Goal: Information Seeking & Learning: Learn about a topic

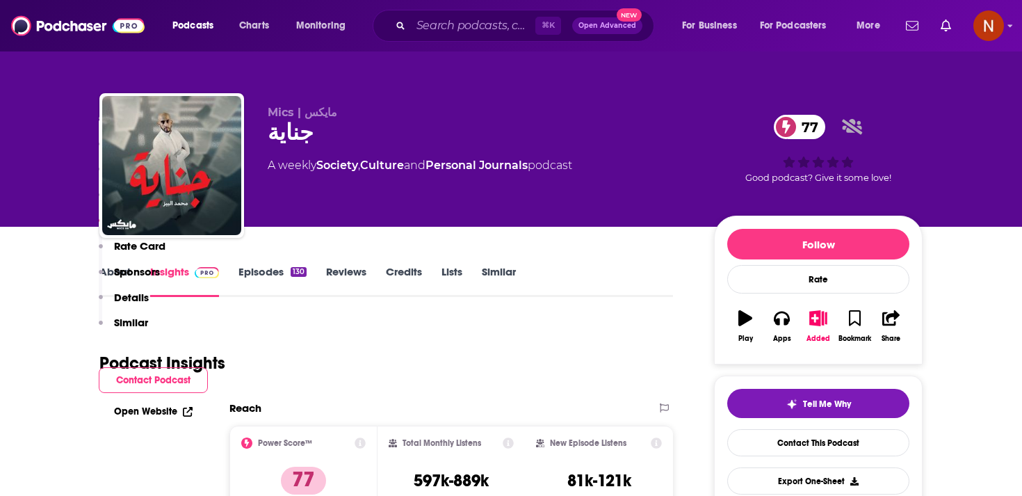
scroll to position [1879, 0]
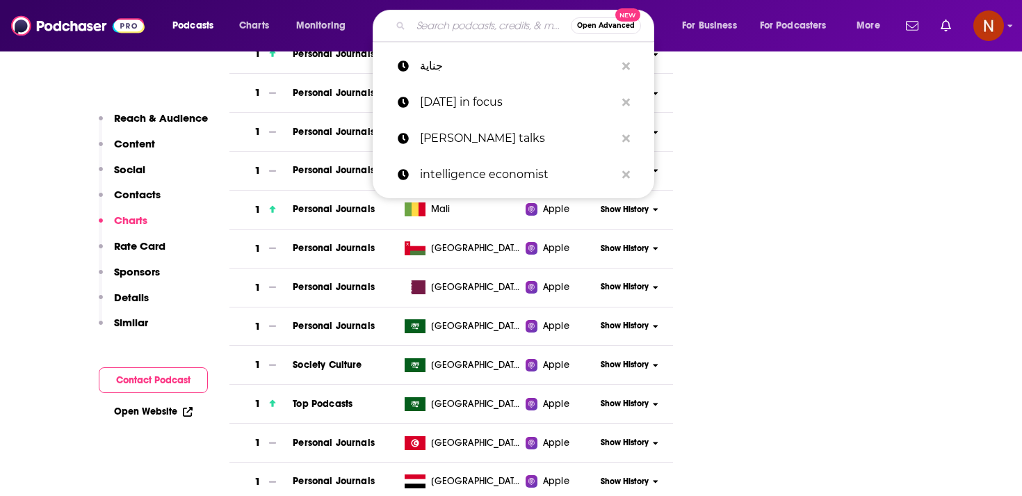
click at [434, 17] on input "Search podcasts, credits, & more..." at bounding box center [491, 26] width 160 height 22
paste input "[URL][DOMAIN_NAME]"
type input "[URL][DOMAIN_NAME]"
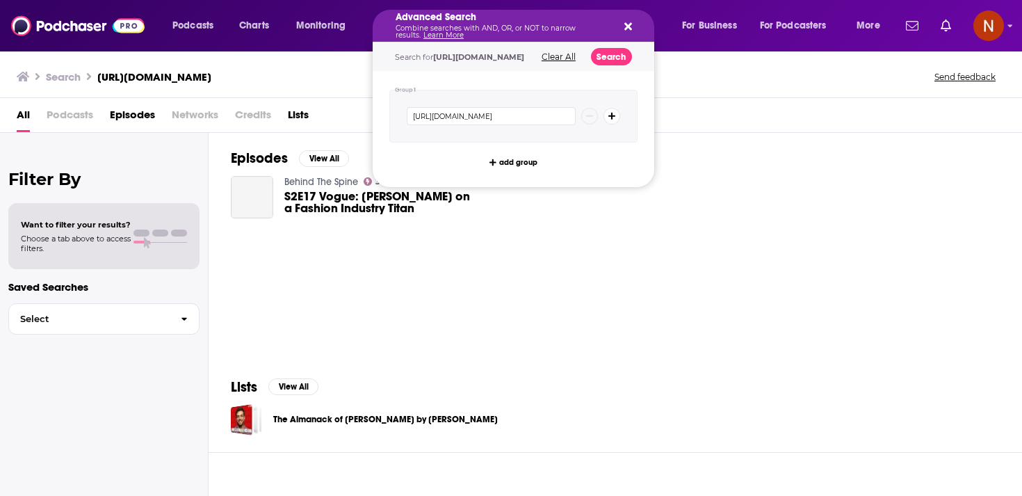
click at [439, 29] on p "Combine searches with AND, OR, or NOT to narrow results. Learn More" at bounding box center [503, 32] width 214 height 14
click at [634, 25] on div "Advanced Search Combine searches with AND, OR, or NOT to narrow results. Learn …" at bounding box center [514, 26] width 282 height 32
click at [629, 25] on icon "Search podcasts, credits, & more..." at bounding box center [629, 27] width 8 height 8
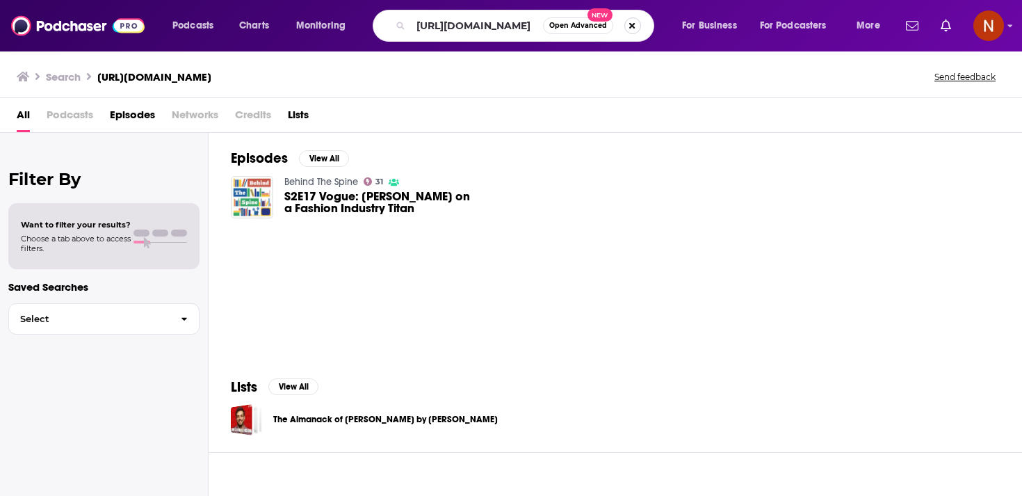
click at [633, 25] on button "Search podcasts, credits, & more..." at bounding box center [633, 25] width 17 height 17
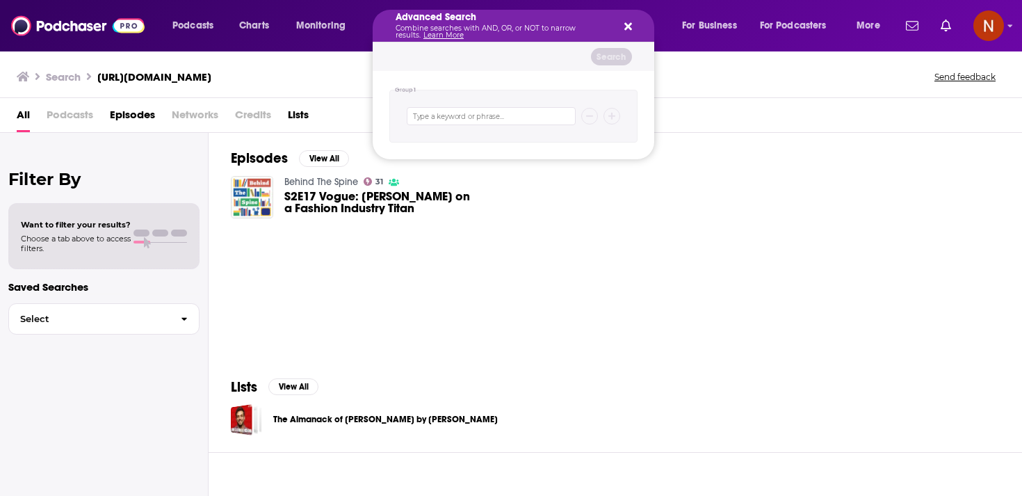
click at [494, 125] on div "Search podcasts, credits, & more..." at bounding box center [513, 116] width 248 height 53
click at [494, 123] on input "Search podcasts, credits, & more..." at bounding box center [491, 116] width 169 height 18
paste input "ادبیات کودکان"
type input "ادبیات کودکان"
click at [609, 67] on div "Search for ادبیات کودکان Clear All Search" at bounding box center [514, 56] width 282 height 29
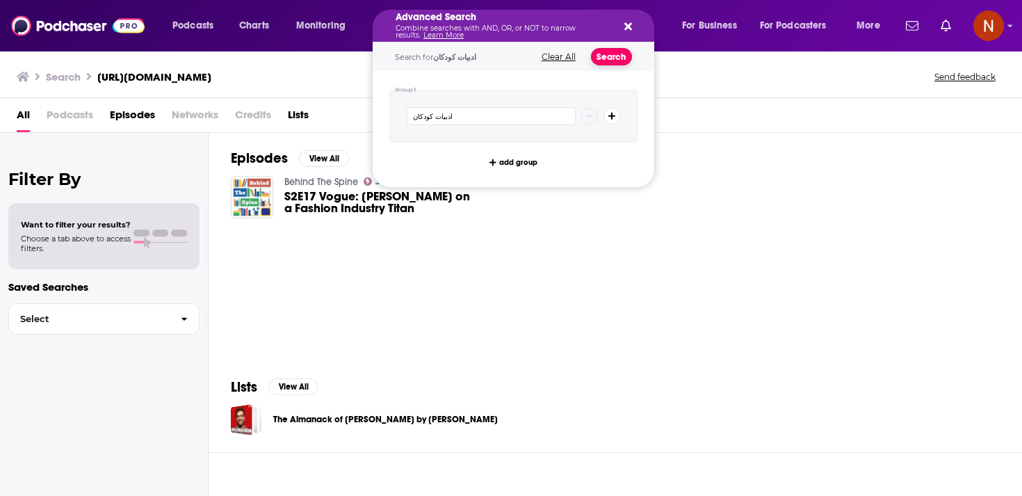
click at [618, 58] on button "Search" at bounding box center [611, 56] width 41 height 17
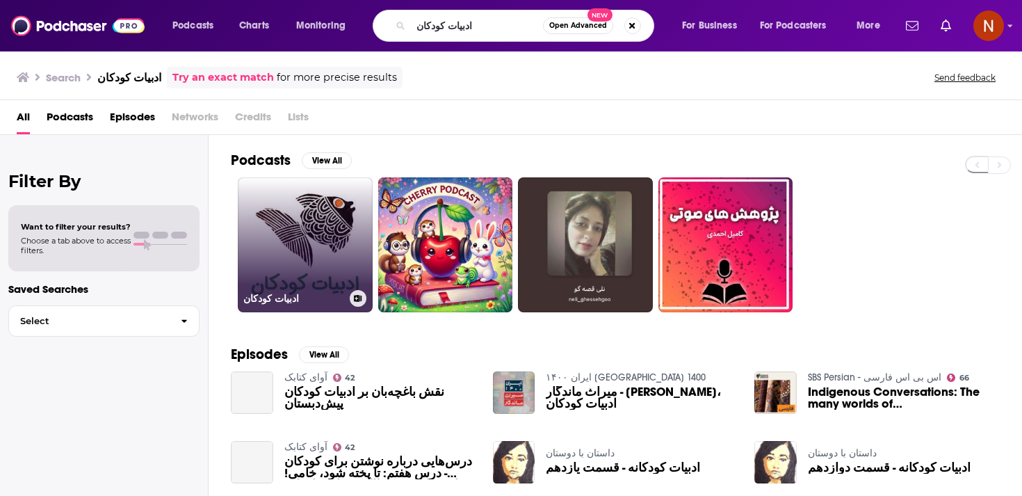
click at [319, 257] on link "ادبیات کودکان" at bounding box center [305, 244] width 135 height 135
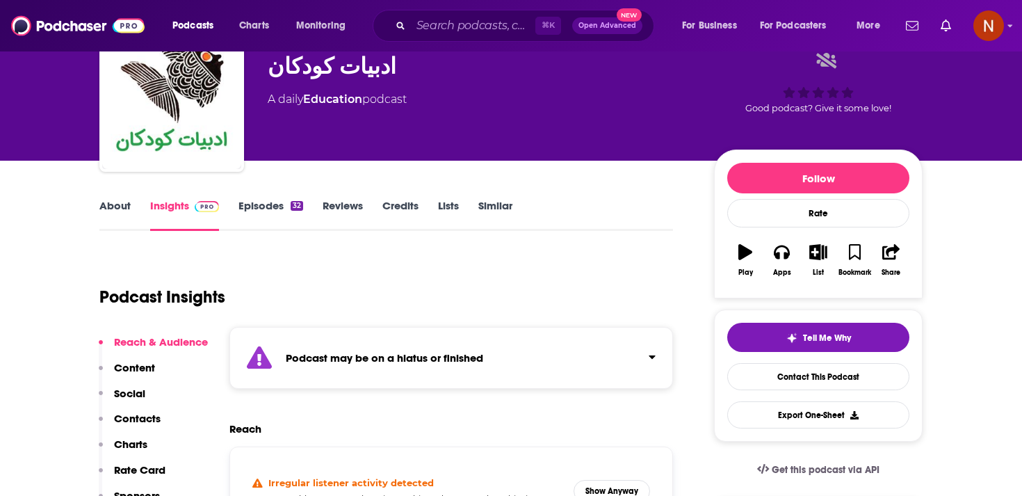
scroll to position [72, 0]
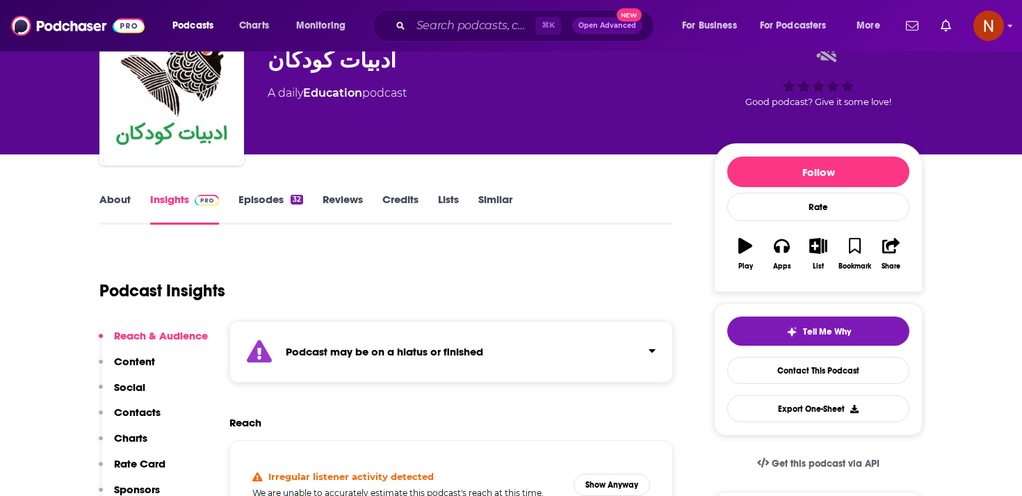
click at [406, 351] on strong "Podcast may be on a hiatus or finished" at bounding box center [385, 351] width 198 height 13
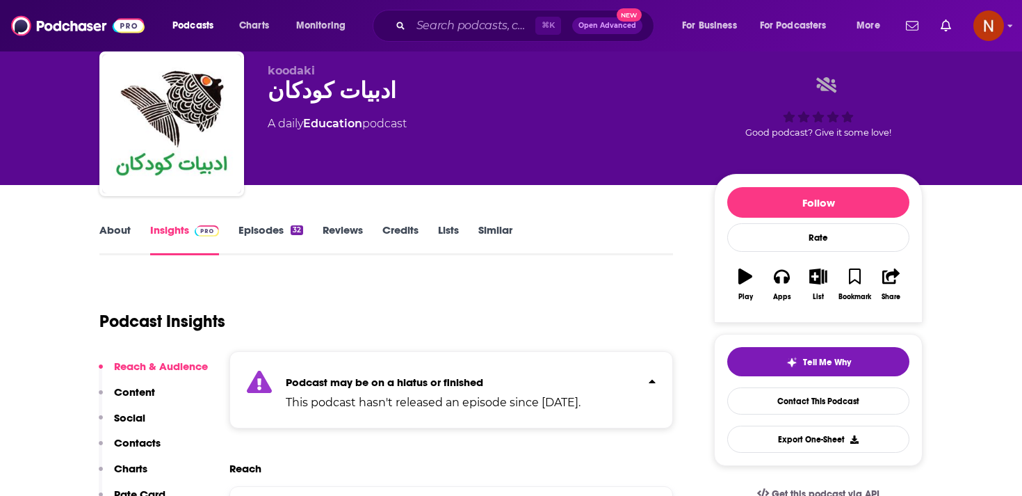
scroll to position [0, 0]
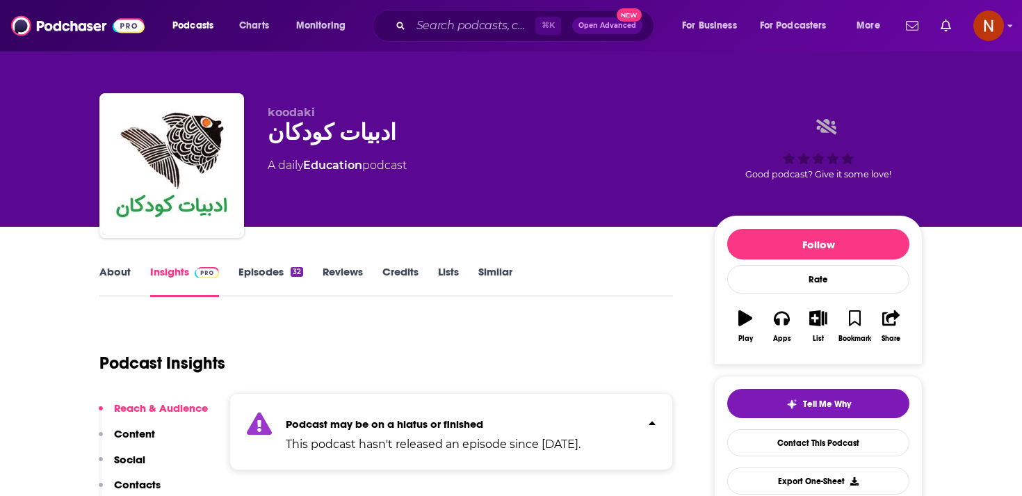
click at [316, 145] on div "ادبیات کودکان" at bounding box center [480, 132] width 424 height 27
copy div "ادبیات کودکان"
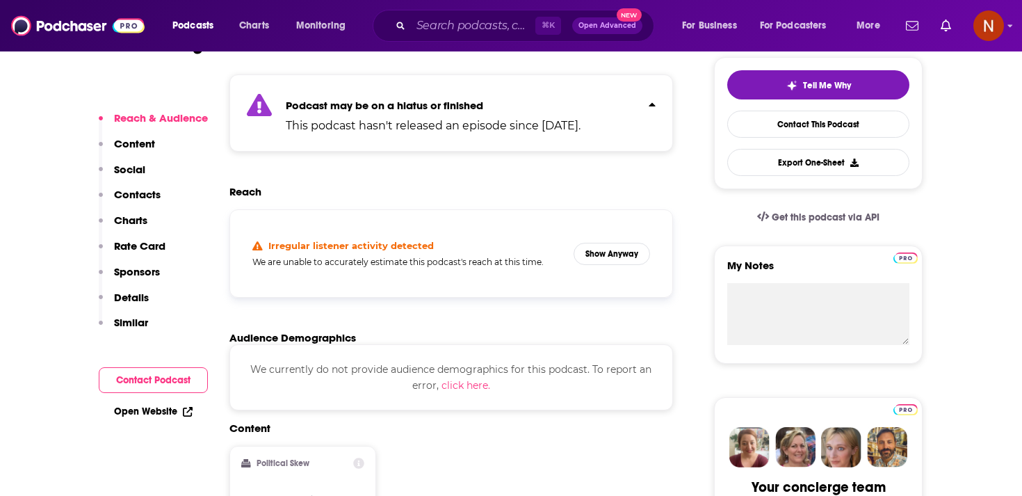
scroll to position [332, 0]
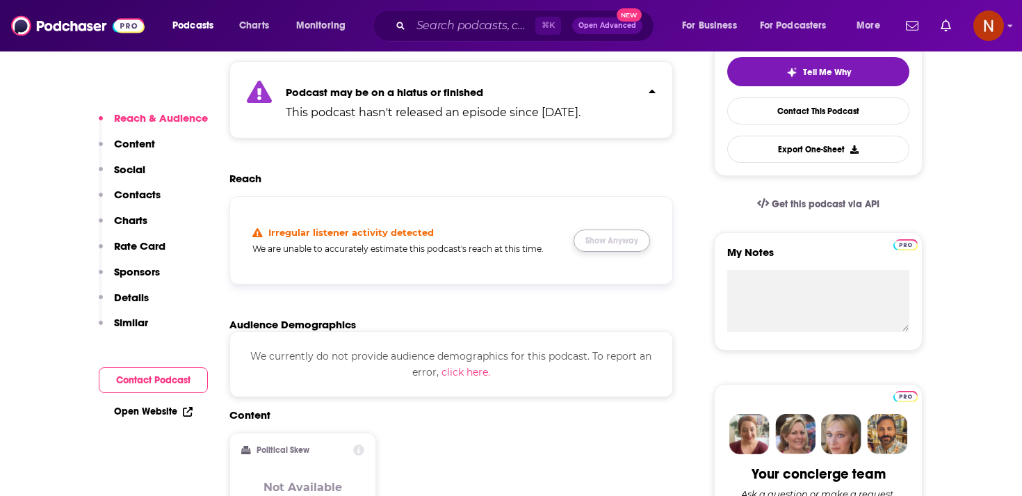
click at [647, 236] on button "Show Anyway" at bounding box center [612, 241] width 77 height 22
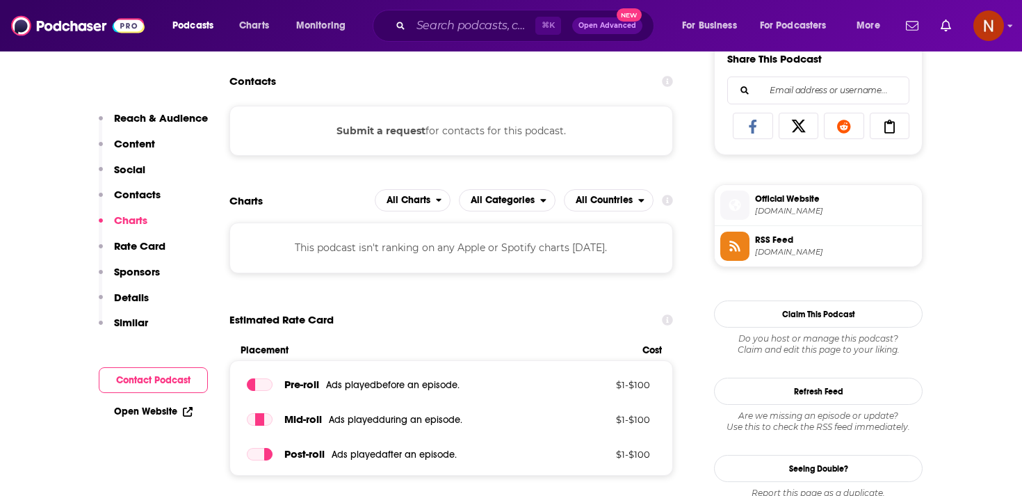
scroll to position [908, 0]
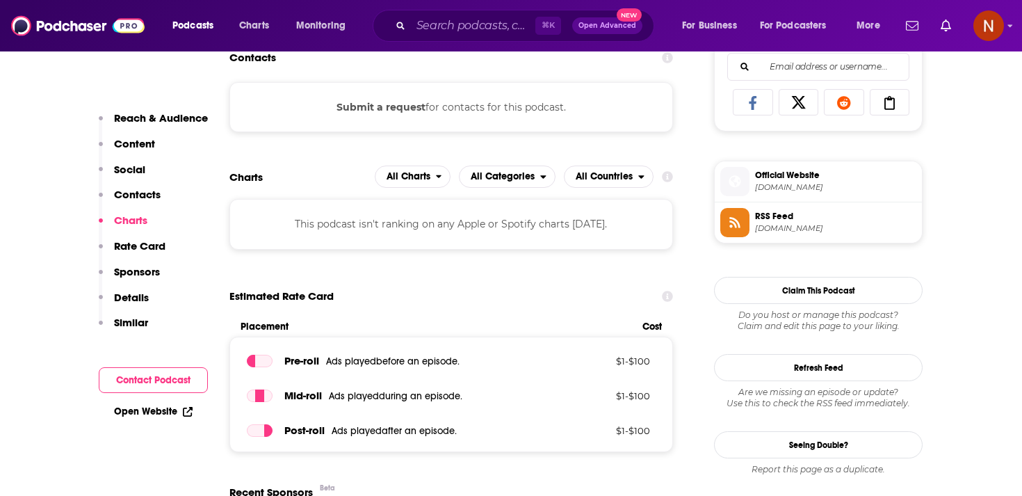
click at [808, 230] on span "[DOMAIN_NAME]" at bounding box center [835, 228] width 161 height 10
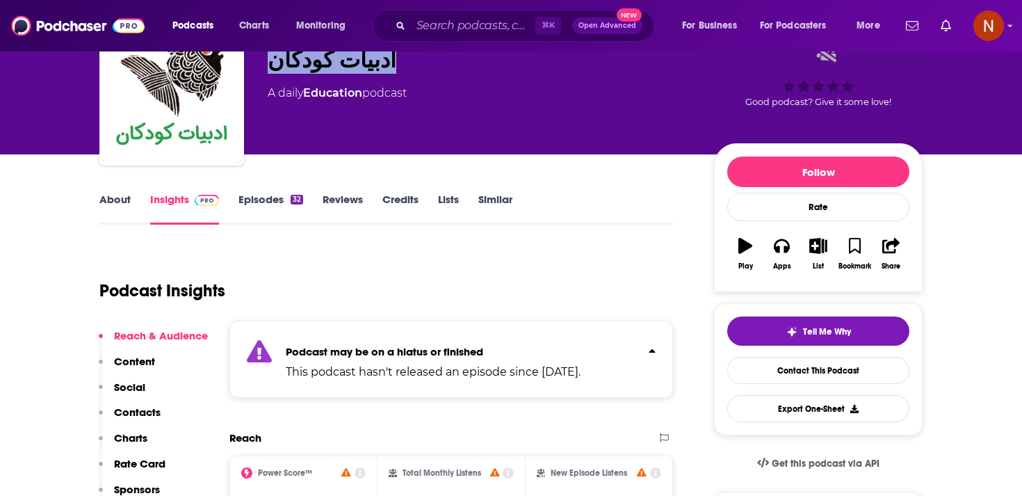
scroll to position [0, 0]
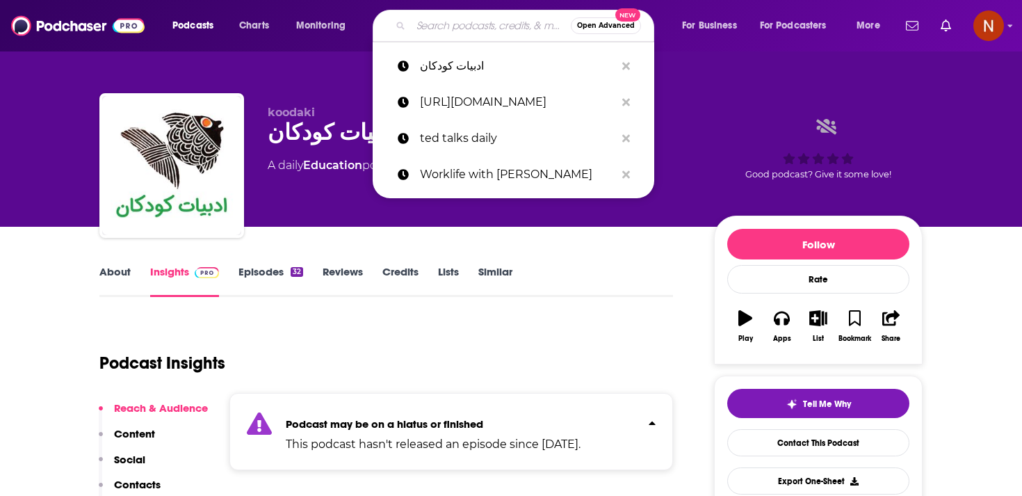
click at [440, 17] on input "Search podcasts, credits, & more..." at bounding box center [491, 26] width 160 height 22
paste input "[PERSON_NAME] | جنایی خوانی"
type input "[PERSON_NAME] | جنایی خوانی"
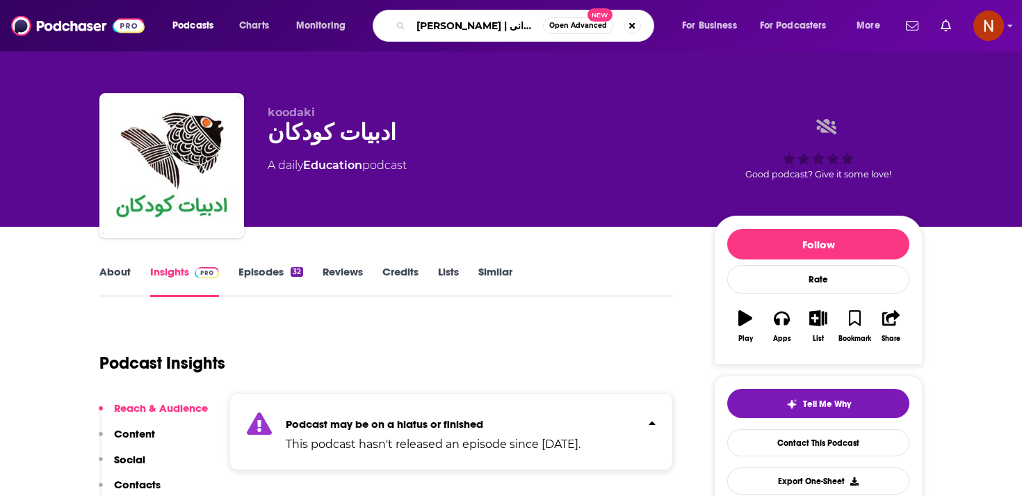
scroll to position [0, 2]
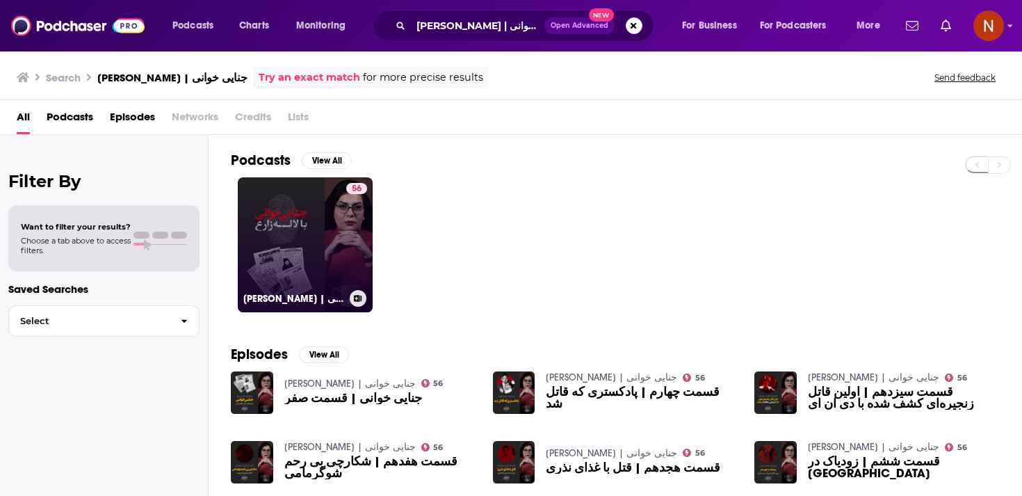
click at [340, 225] on link "56 [PERSON_NAME] | جنایی خوانی" at bounding box center [305, 244] width 135 height 135
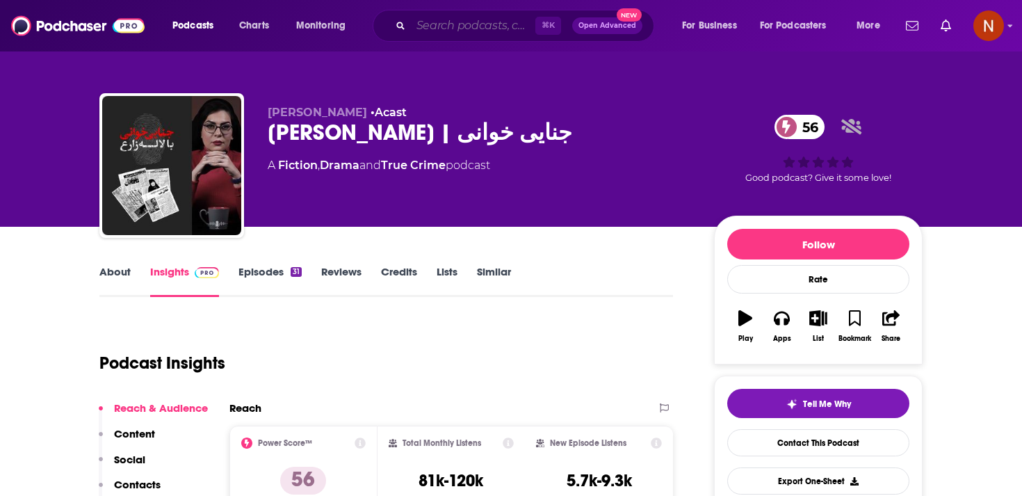
click at [432, 33] on input "Search podcasts, credits, & more..." at bounding box center [473, 26] width 124 height 22
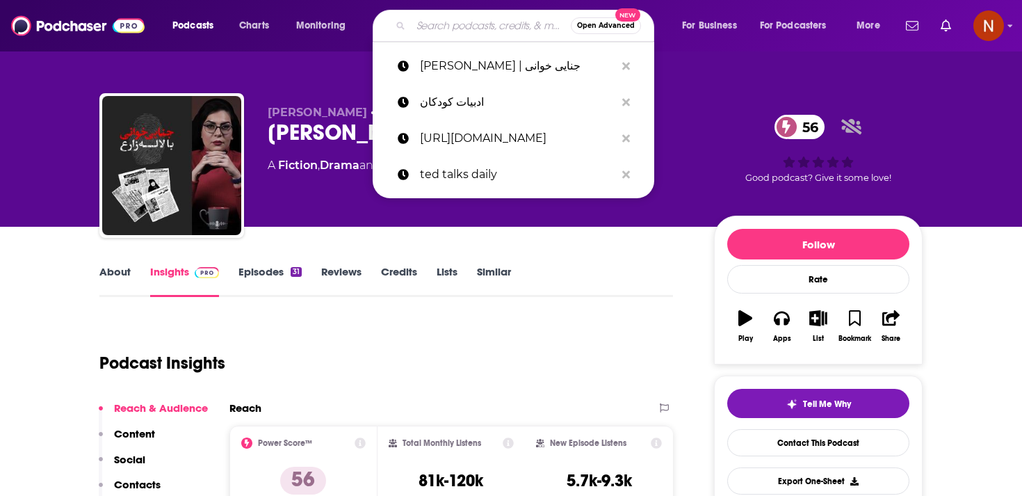
paste input "فاهم"
type input "فاهم"
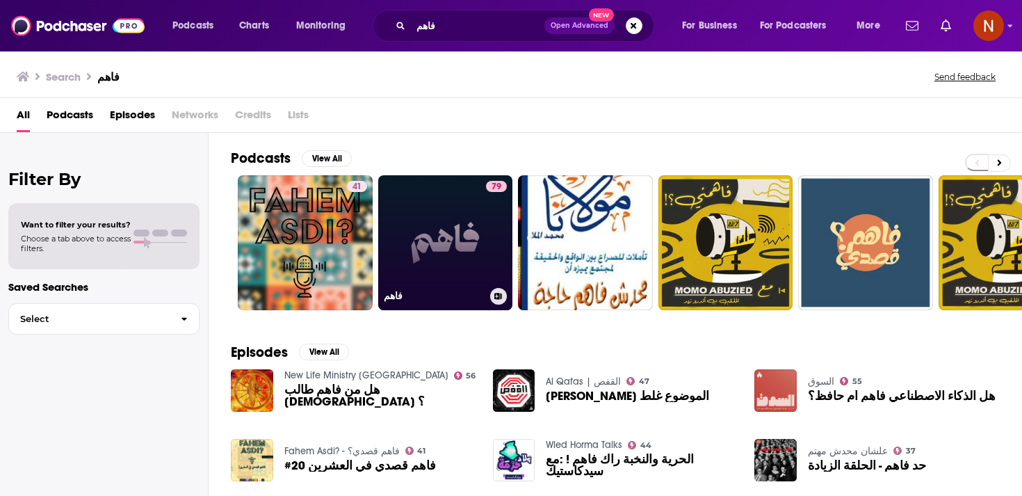
click at [440, 227] on link "79 فاهم" at bounding box center [445, 242] width 135 height 135
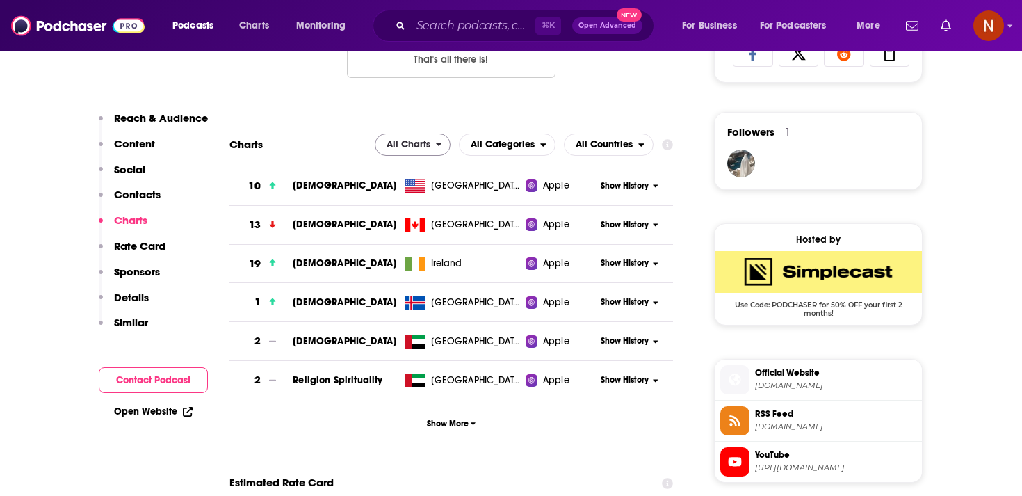
scroll to position [975, 0]
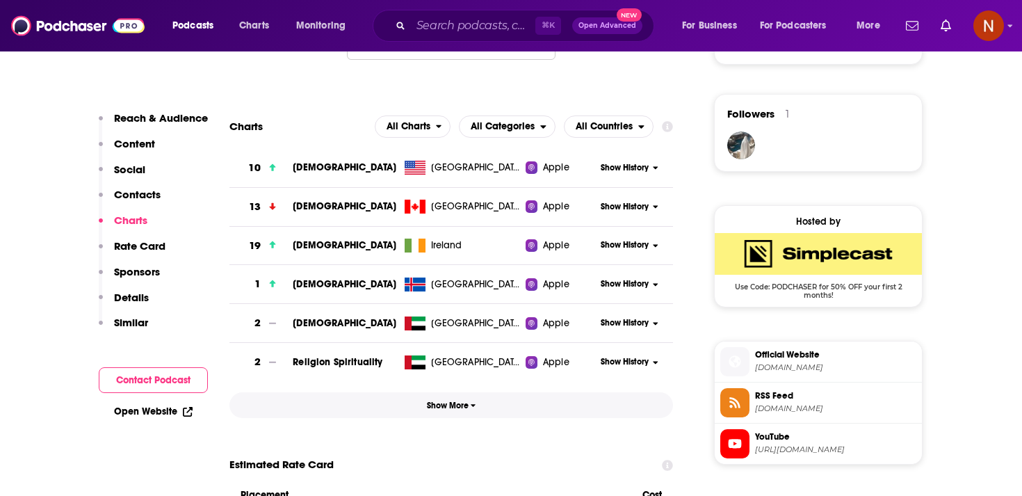
click at [466, 416] on button "Show More" at bounding box center [452, 405] width 444 height 26
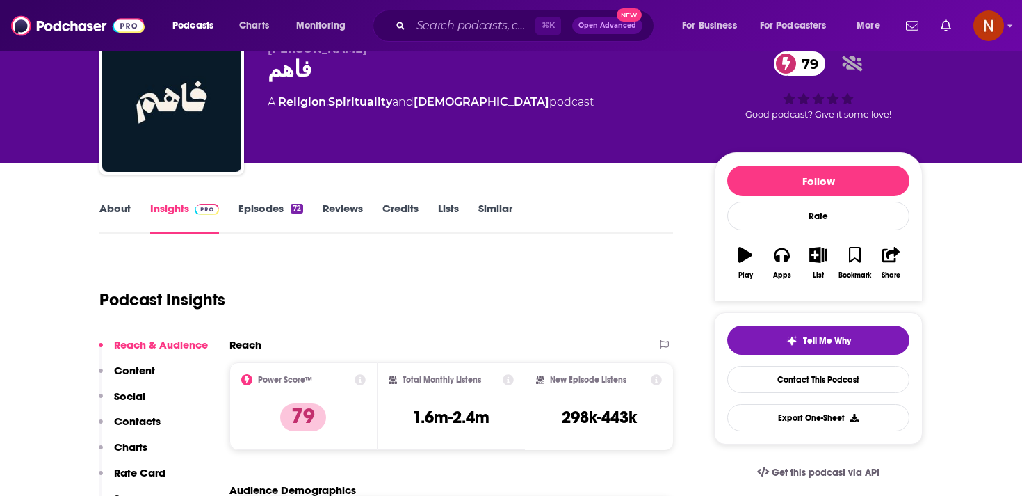
scroll to position [0, 0]
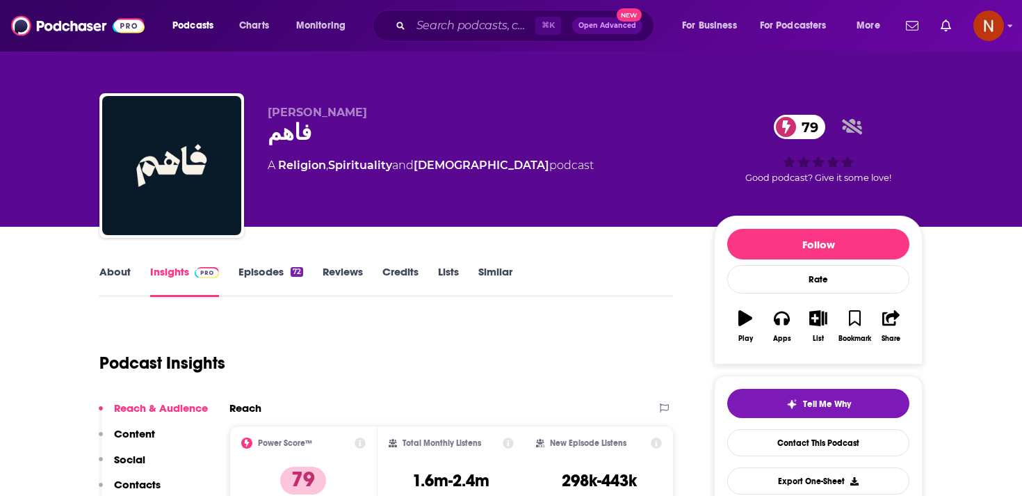
click at [294, 136] on div "فاهم 79" at bounding box center [480, 132] width 424 height 27
copy div "فاهم 79"
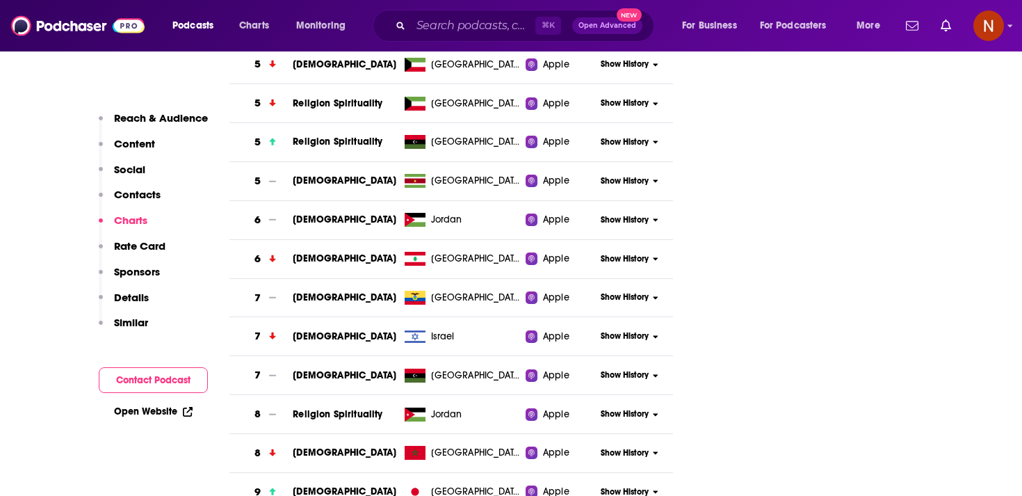
scroll to position [1885, 0]
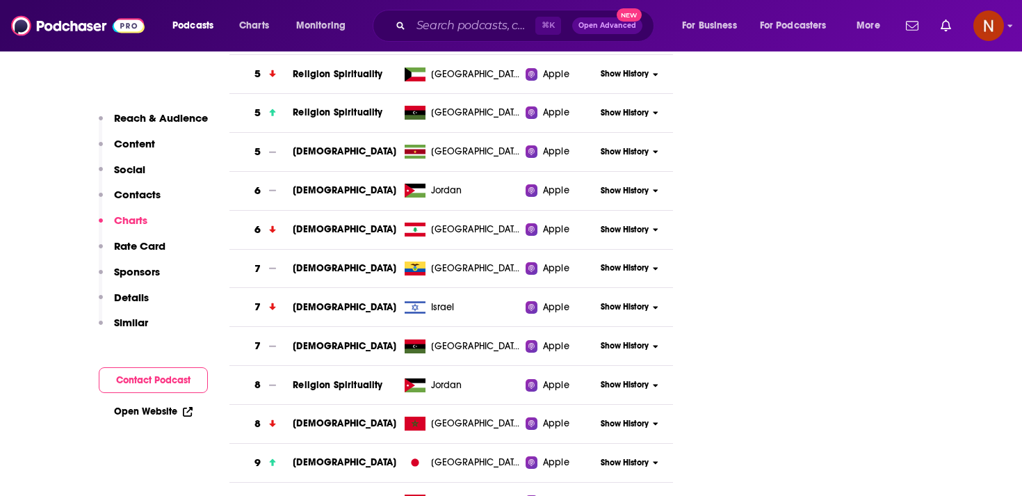
click at [447, 36] on div "⌘ K Open Advanced New" at bounding box center [514, 26] width 282 height 32
click at [451, 32] on input "Search podcasts, credits, & more..." at bounding box center [473, 26] width 124 height 22
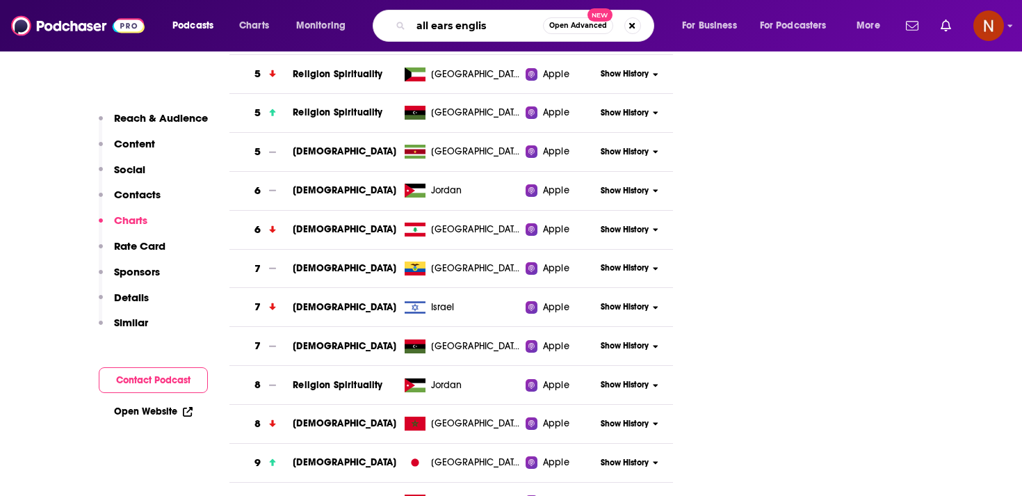
type input "all ears english"
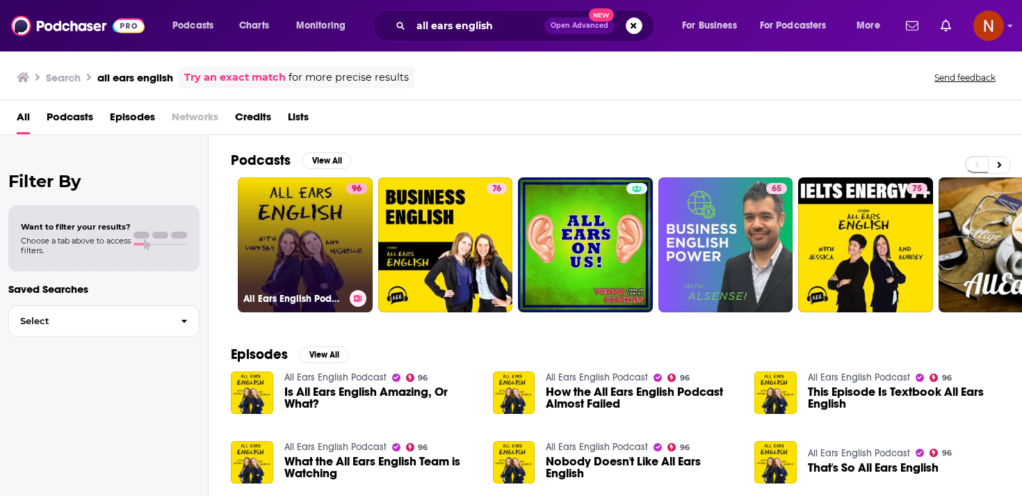
click at [310, 294] on h3 "All Ears English Podcast" at bounding box center [293, 299] width 101 height 12
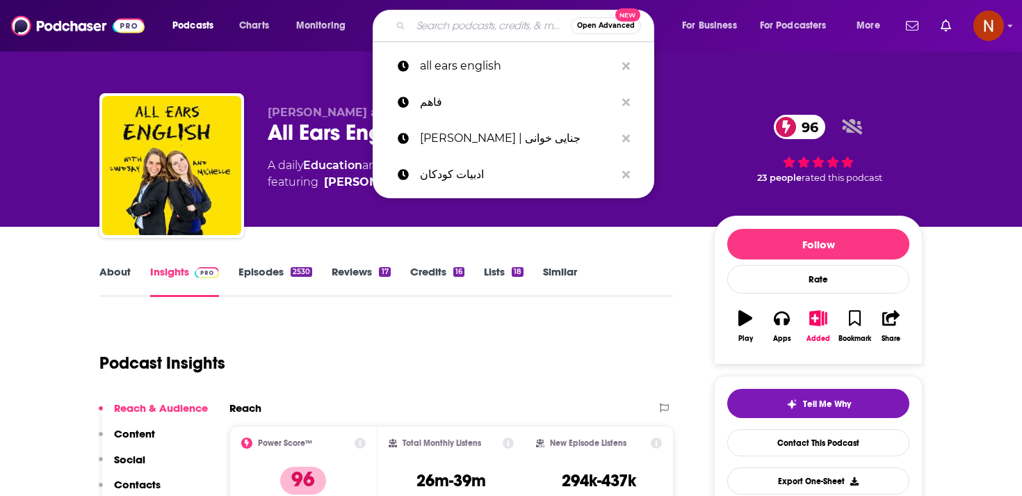
click at [432, 17] on input "Search podcasts, credits, & more..." at bounding box center [491, 26] width 160 height 22
paste input "ادبیات کودکان"
type input "ادبیات کودکان"
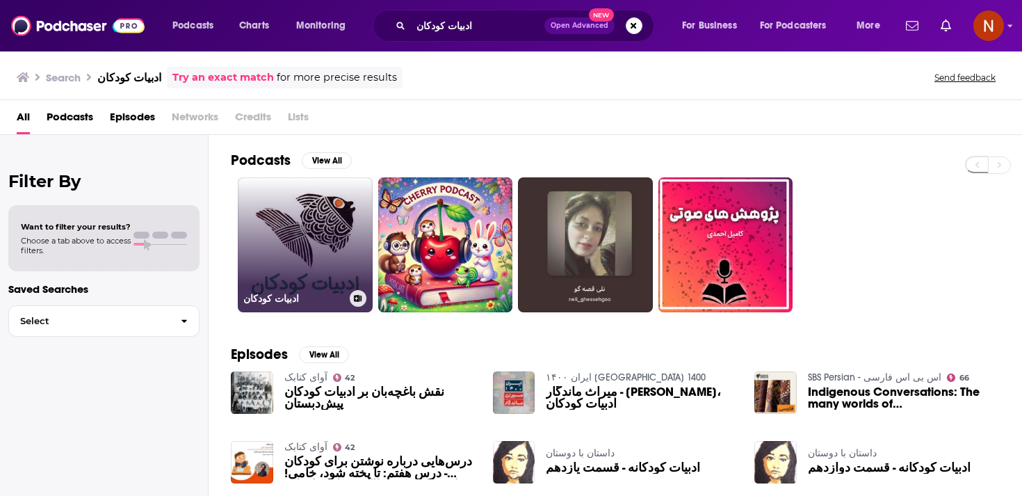
click at [335, 206] on link "ادبیات کودکان" at bounding box center [305, 244] width 135 height 135
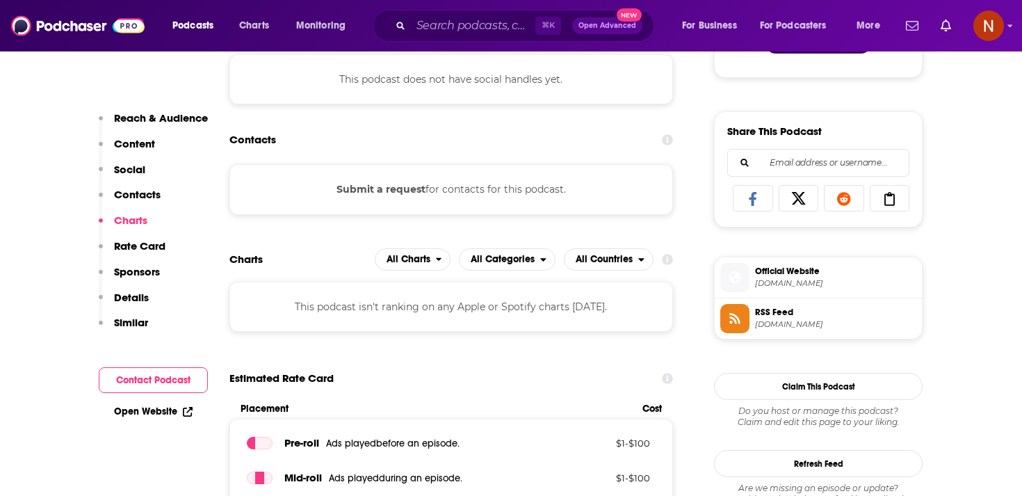
scroll to position [773, 0]
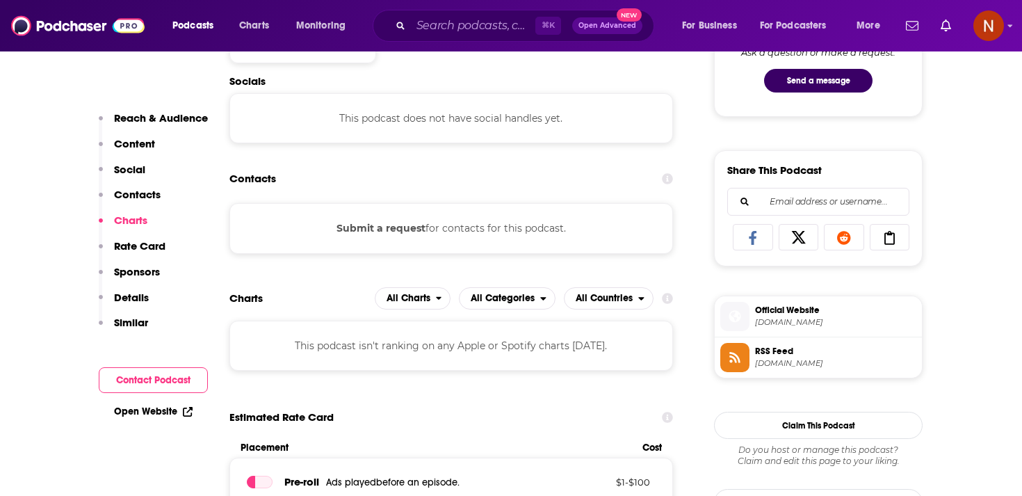
click at [785, 330] on span "Official Website [DOMAIN_NAME]" at bounding box center [833, 316] width 167 height 28
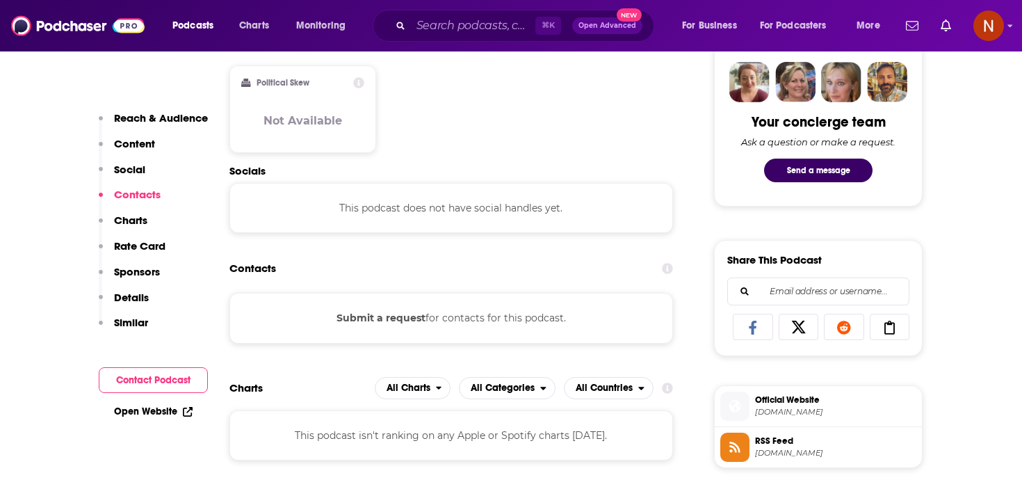
scroll to position [713, 0]
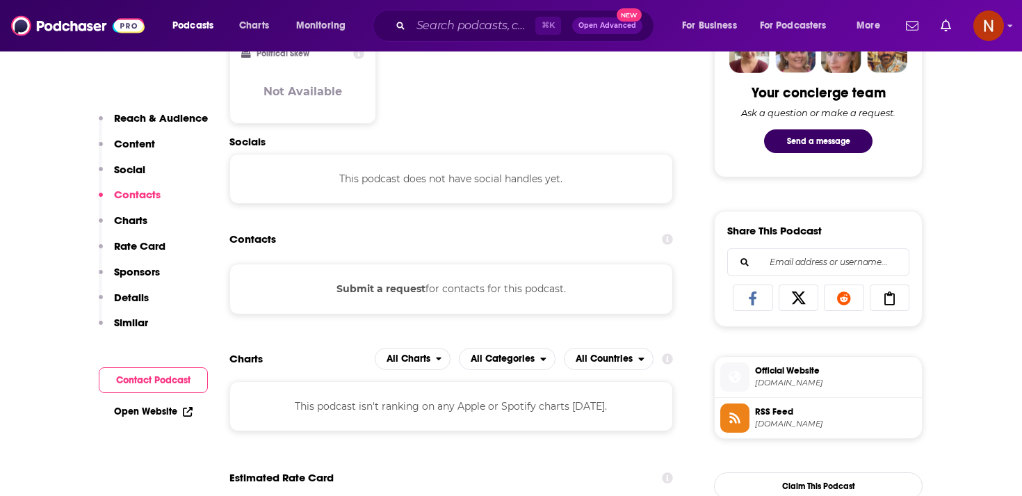
click at [782, 416] on span "RSS Feed" at bounding box center [835, 411] width 161 height 13
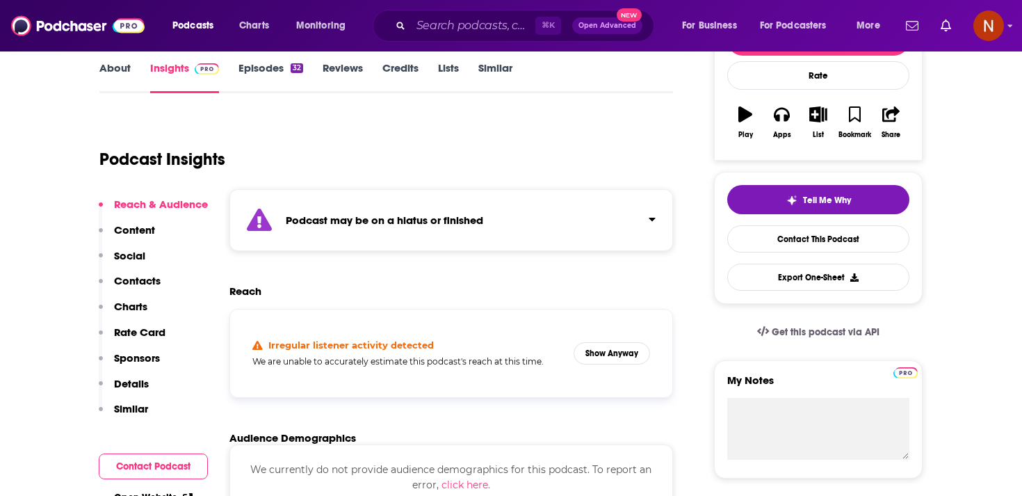
scroll to position [0, 0]
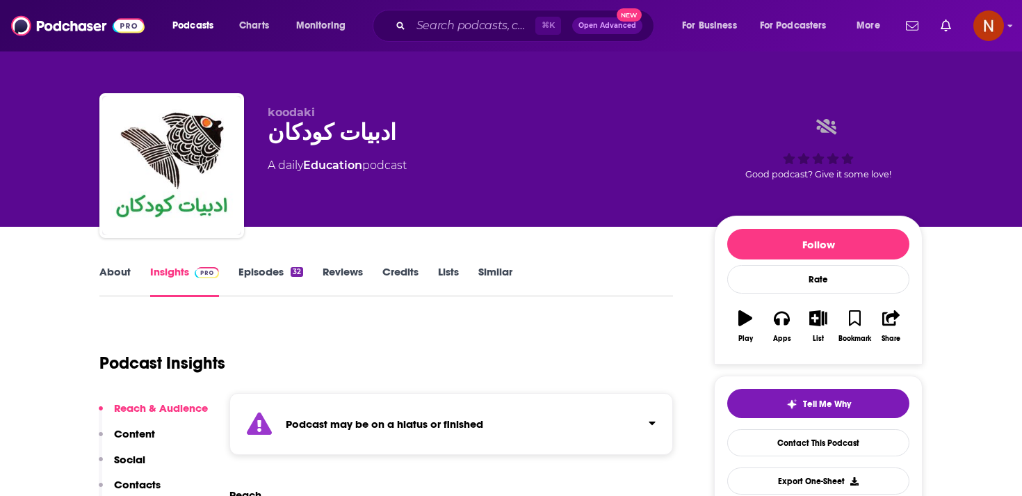
click at [267, 277] on link "Episodes 32" at bounding box center [271, 281] width 65 height 32
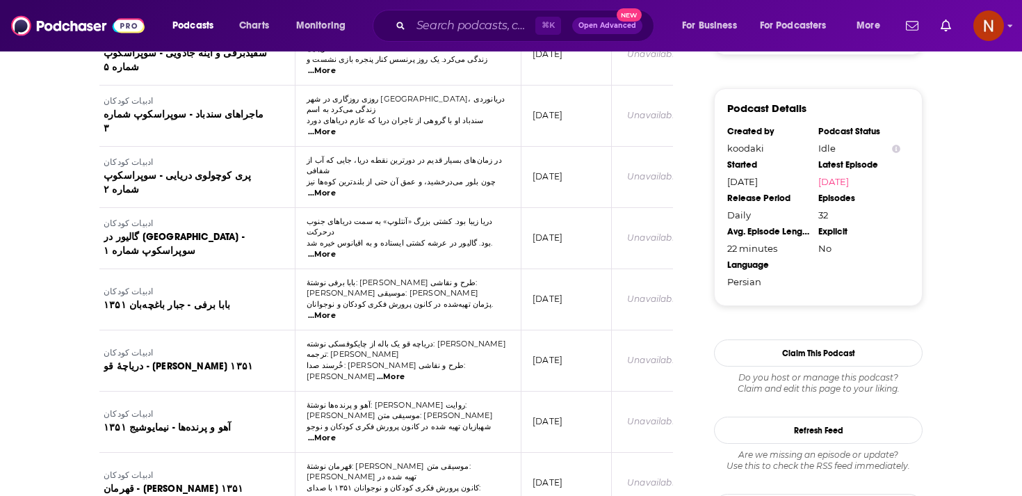
scroll to position [1084, 0]
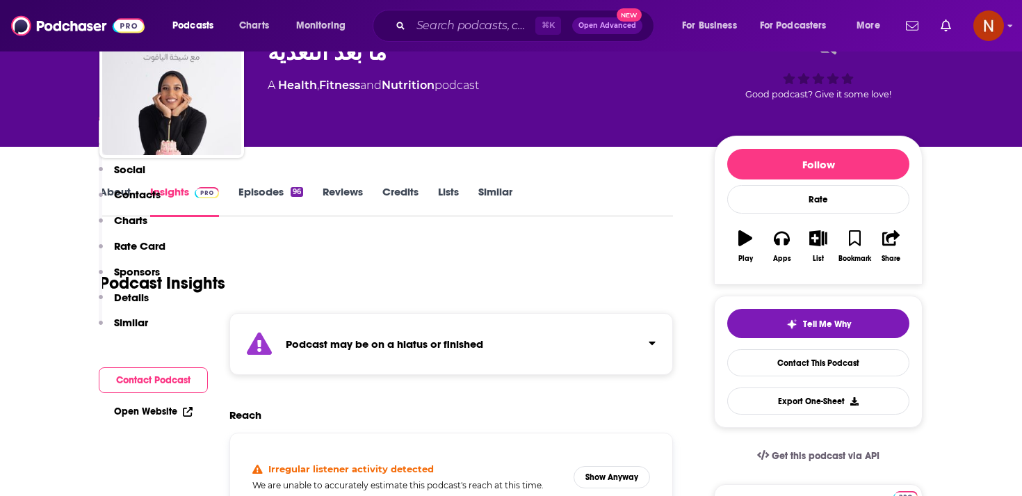
scroll to position [13, 0]
